Goal: Understand process/instructions: Learn how to perform a task or action

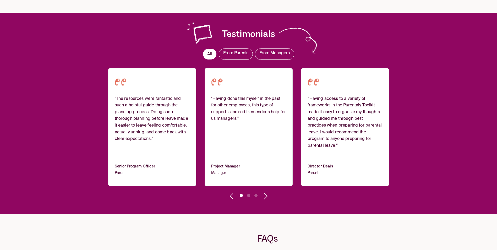
scroll to position [550, 0]
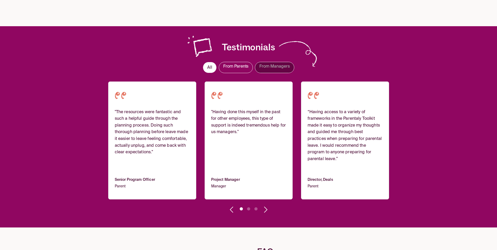
click at [277, 63] on div "From Managers" at bounding box center [274, 67] width 39 height 11
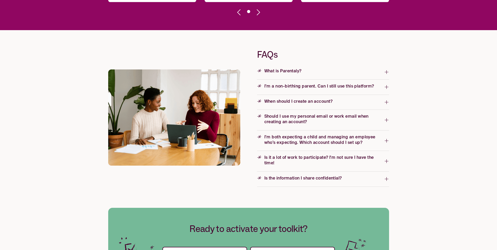
scroll to position [812, 0]
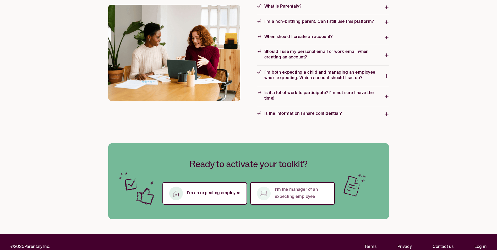
click at [275, 193] on p "I’m the manager of an expecting employee" at bounding box center [302, 193] width 54 height 14
